Goal: Task Accomplishment & Management: Use online tool/utility

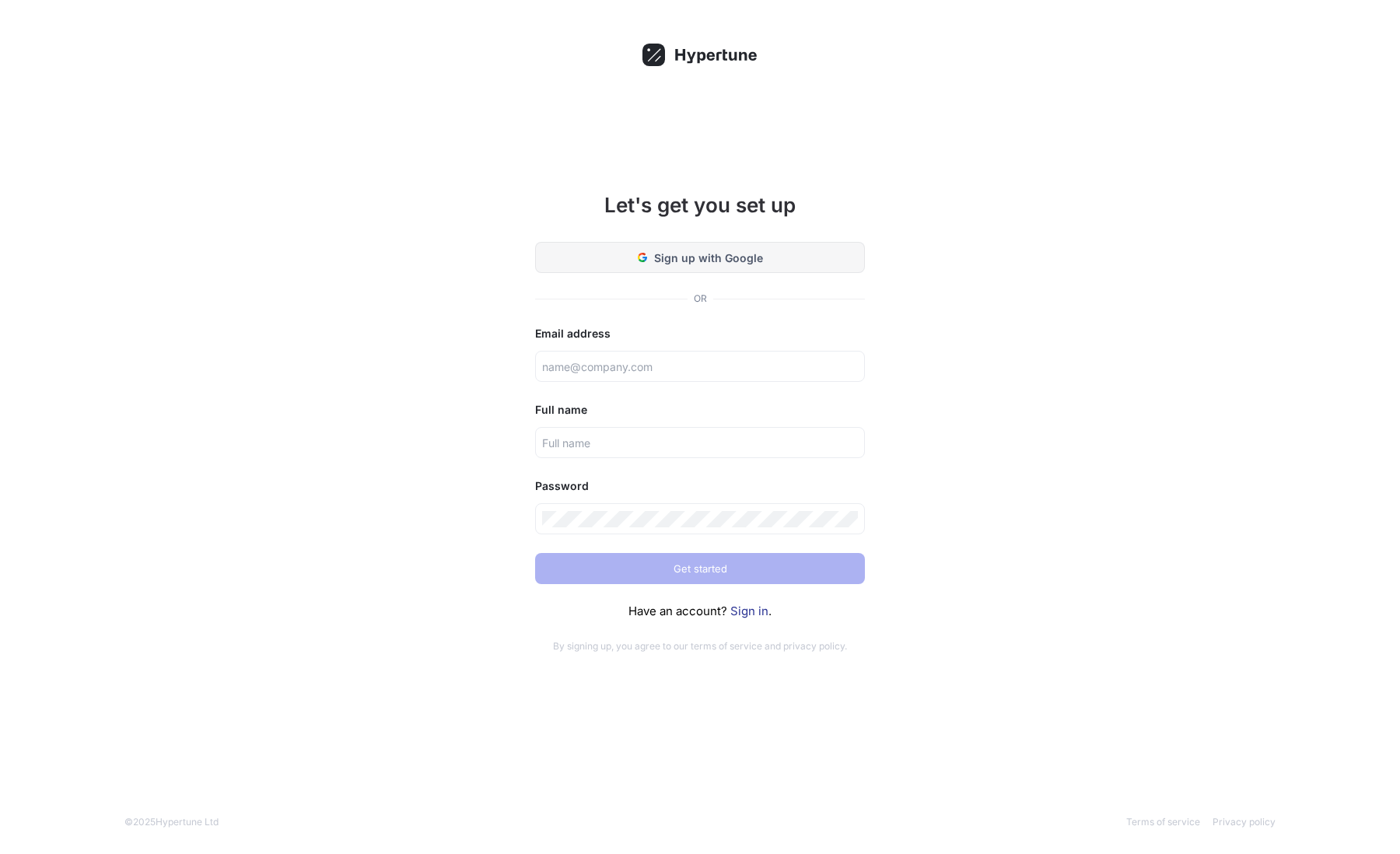
click at [686, 261] on span "Sign up with Google" at bounding box center [709, 258] width 109 height 16
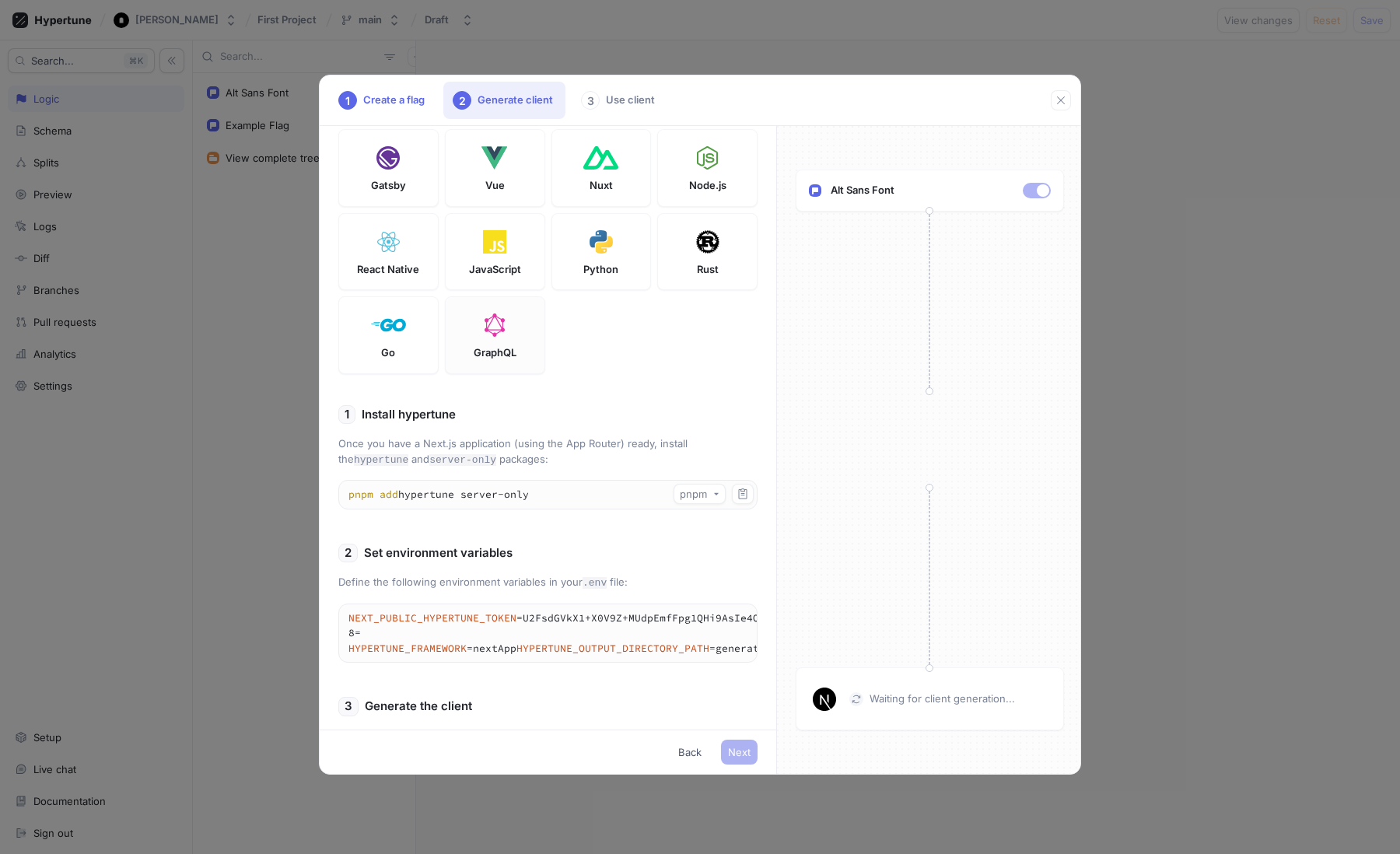
scroll to position [200, 0]
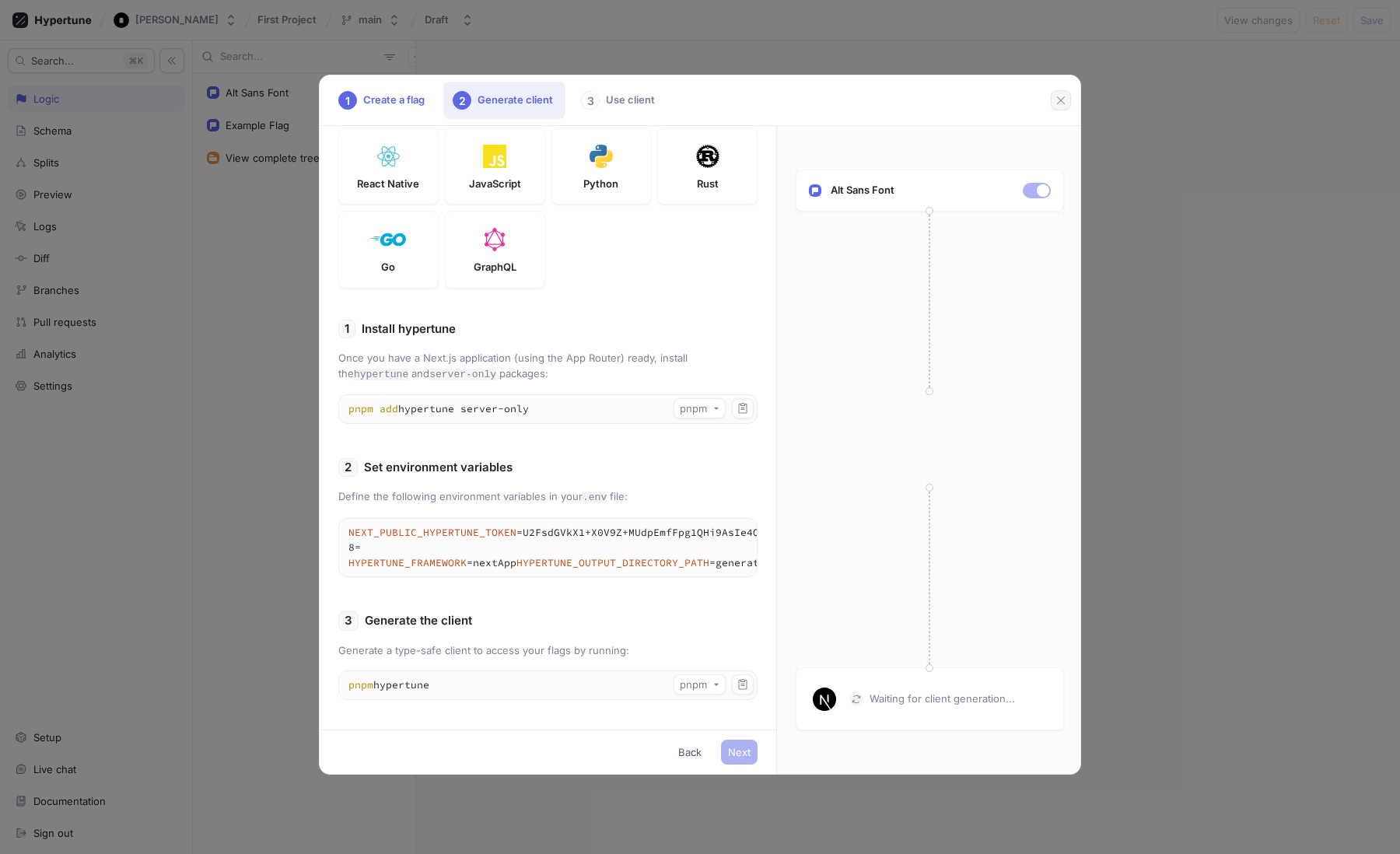
click at [1062, 103] on icon "button" at bounding box center [1061, 100] width 12 height 12
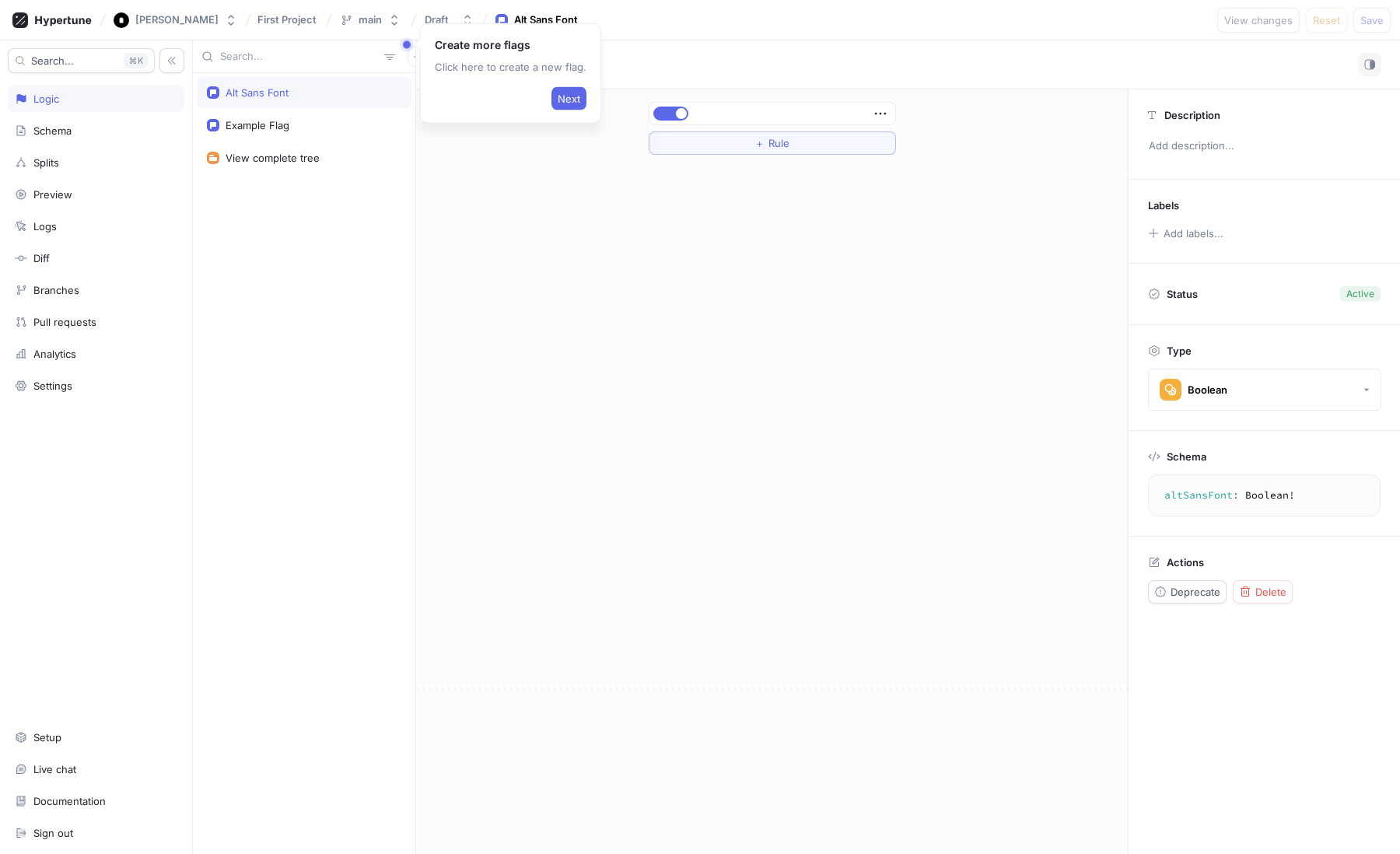
click at [554, 311] on div "＋ Rule" at bounding box center [772, 472] width 712 height 765
click at [0, 318] on div "Search... K Logic Schema Splits Preview Logs Diff Branches Pull requests Analyt…" at bounding box center [96, 447] width 193 height 814
